Goal: Task Accomplishment & Management: Complete application form

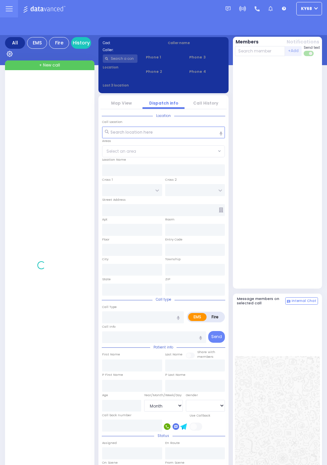
select select "Month"
select select "[DEMOGRAPHIC_DATA]"
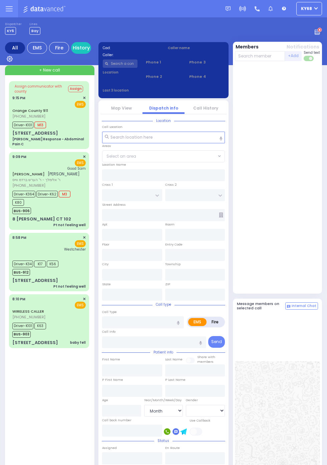
select select "Month"
select select "[DEMOGRAPHIC_DATA]"
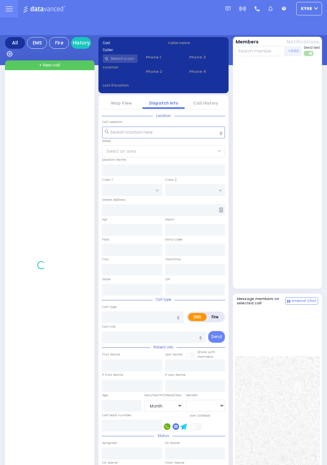
select select "Month"
select select "[DEMOGRAPHIC_DATA]"
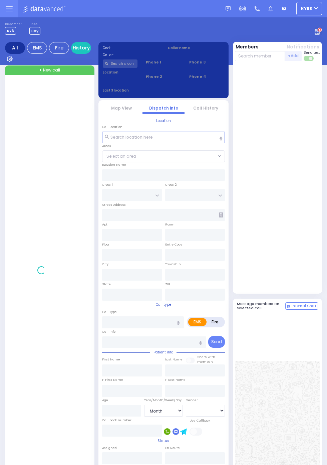
select select "Month"
select select "[DEMOGRAPHIC_DATA]"
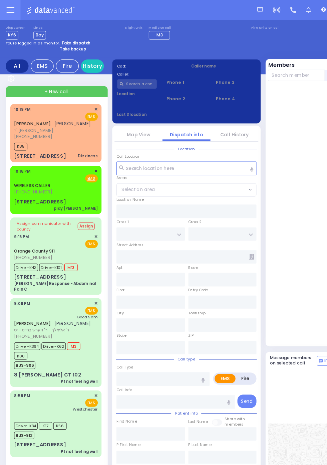
click at [15, 128] on span "K85" at bounding box center [18, 128] width 12 height 7
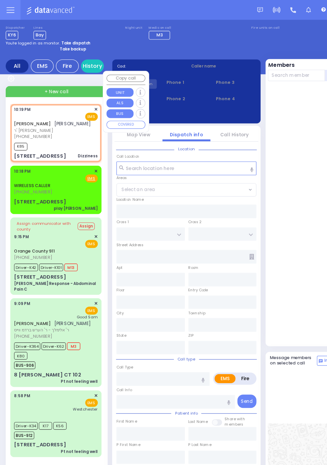
select select
type input "Dizziness"
radio input "true"
type input "DUVID"
type input "ROSENBERG"
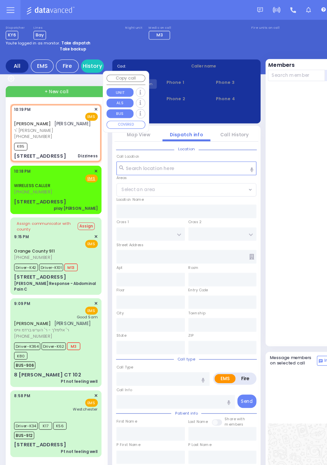
select select
type input "22:19"
type input "22:21"
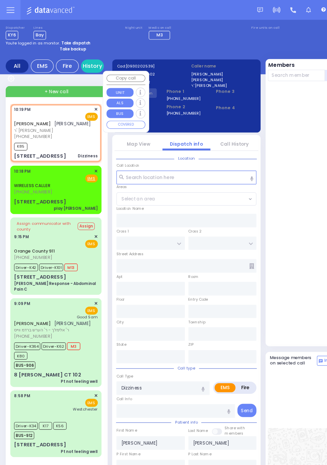
type input "S.M. ROSMER RD"
type input "CHUST RD"
type input "19 AUSTRA PKWY 006A"
type input "006a"
type input "Kiryas Joel"
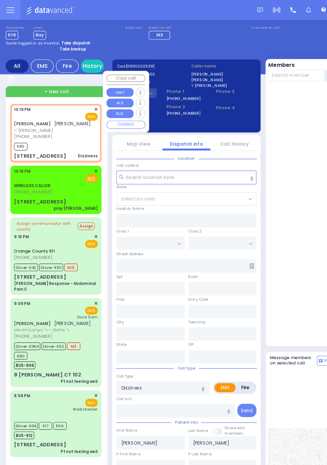
type input "New York"
type input "10950"
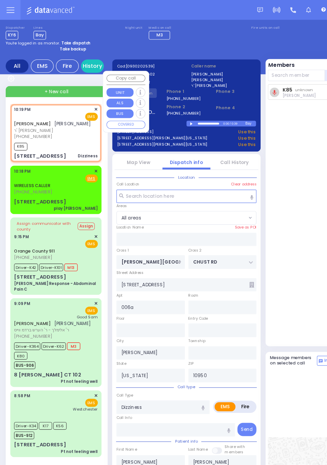
click at [260, 183] on div "K85 unknown Moshe Landau DR SO TR Sending text" at bounding box center [278, 187] width 87 height 227
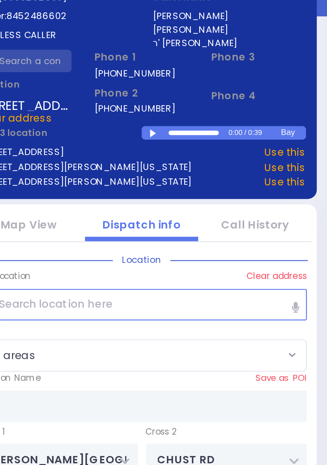
click at [168, 108] on div at bounding box center [169, 108] width 4 height 3
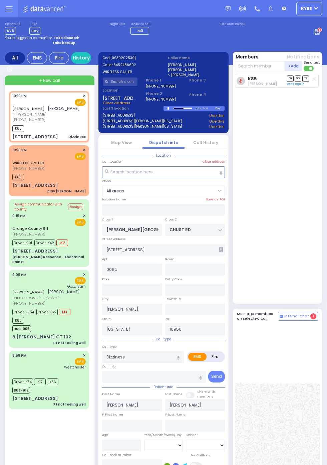
click at [218, 145] on link "Call History" at bounding box center [205, 143] width 25 height 6
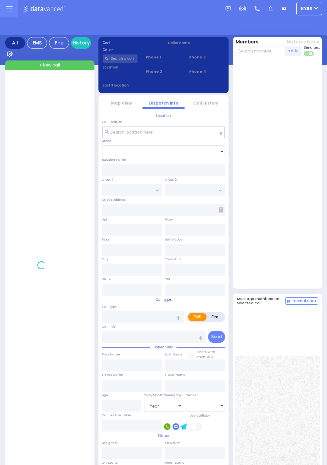
select select "Year"
